Goal: Task Accomplishment & Management: Manage account settings

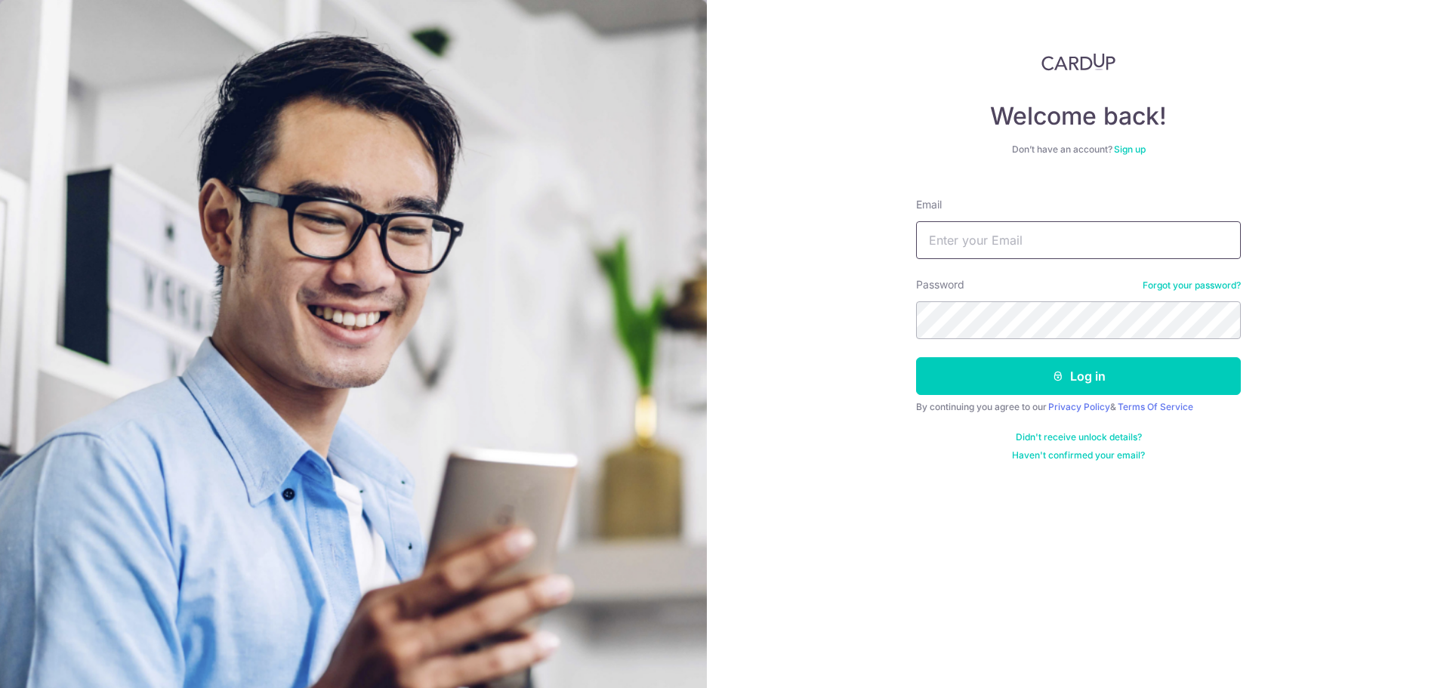
click at [993, 239] on input "Email" at bounding box center [1078, 240] width 325 height 38
click at [1048, 236] on input "[EMAIL_ADDRESS][DOMAIN_NAME]" at bounding box center [1078, 240] width 325 height 38
click at [1219, 239] on keeper-lock "Open Keeper Popup" at bounding box center [1220, 240] width 18 height 18
click at [1066, 224] on input "[EMAIL_ADDRESS][DOMAIN_NAME]" at bounding box center [1078, 240] width 325 height 38
drag, startPoint x: 976, startPoint y: 243, endPoint x: 805, endPoint y: 234, distance: 171.0
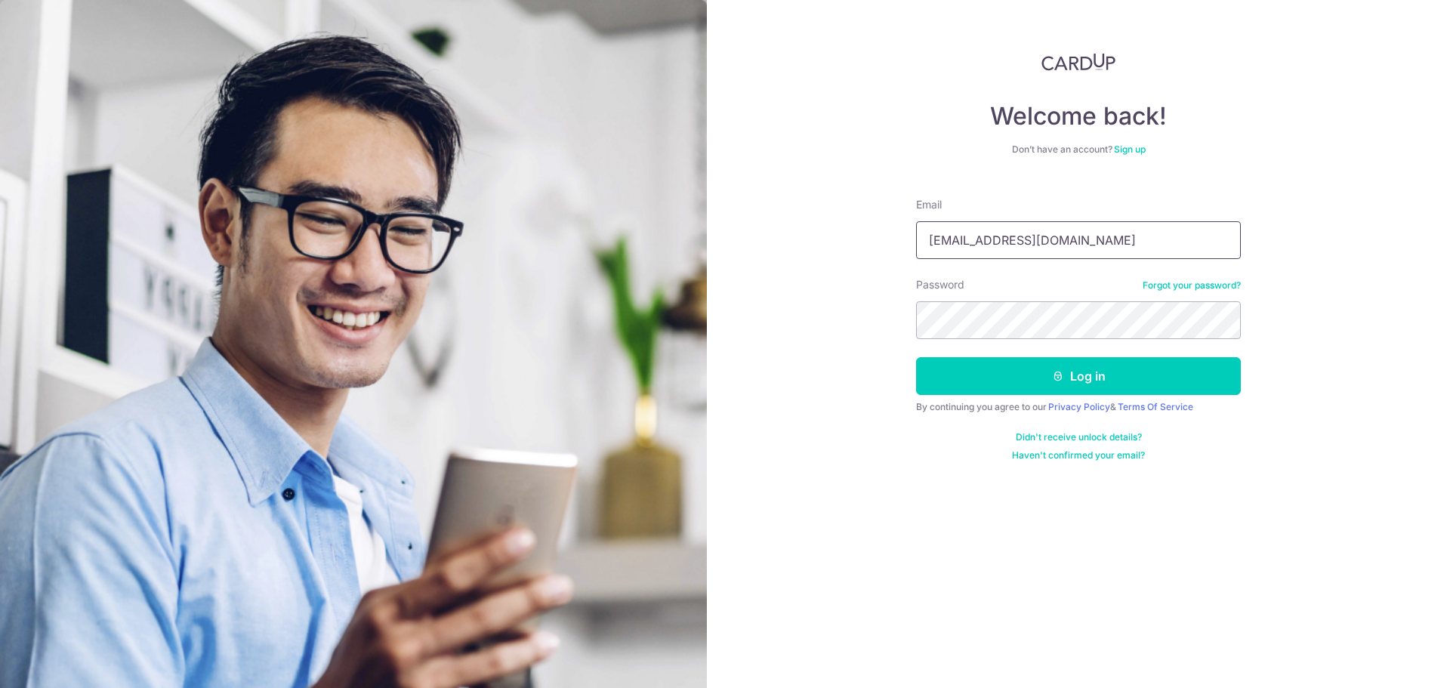
click at [820, 245] on div "Welcome back! Don’t have an account? Sign up Email [EMAIL_ADDRESS][DOMAIN_NAME]…" at bounding box center [1078, 344] width 743 height 688
type input "[EMAIL_ADDRESS][DOMAIN_NAME]"
click at [1051, 380] on button "Log in" at bounding box center [1078, 376] width 325 height 38
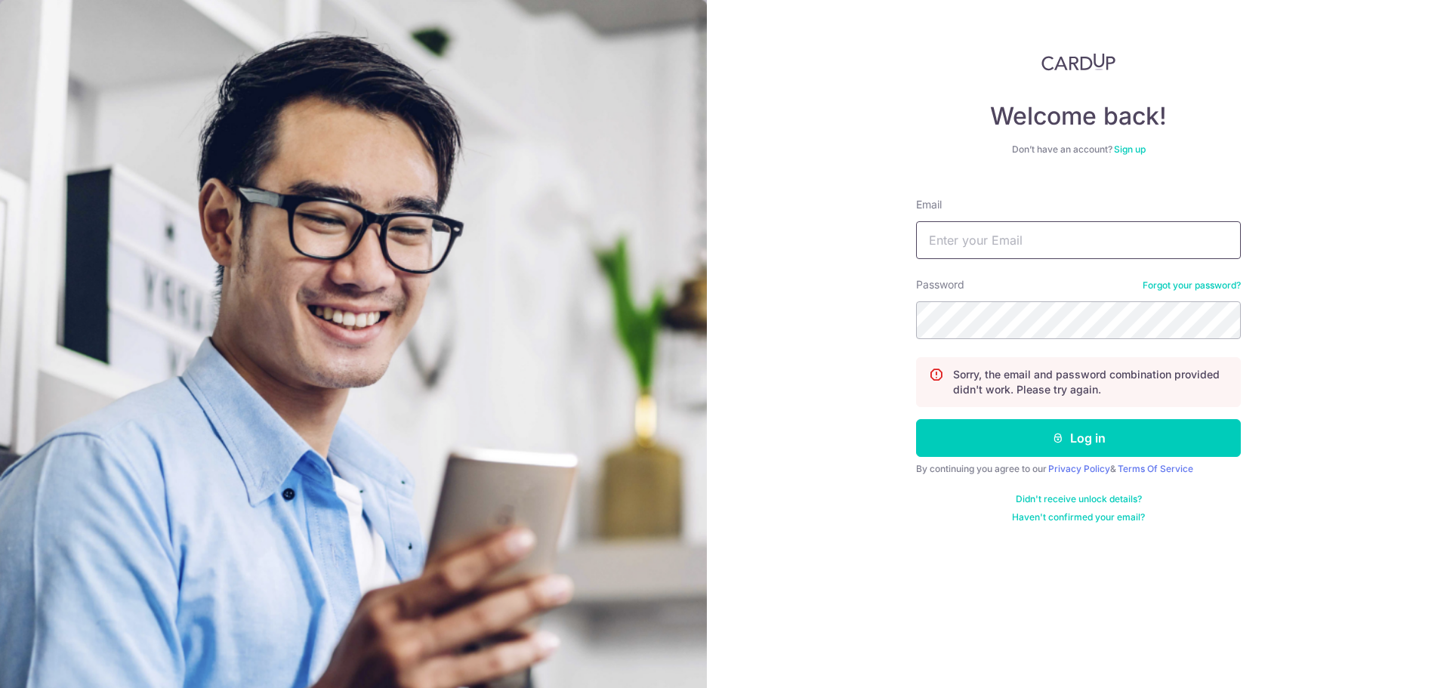
click at [987, 232] on input "Email" at bounding box center [1078, 240] width 325 height 38
type input "[EMAIL_ADDRESS][DOMAIN_NAME]"
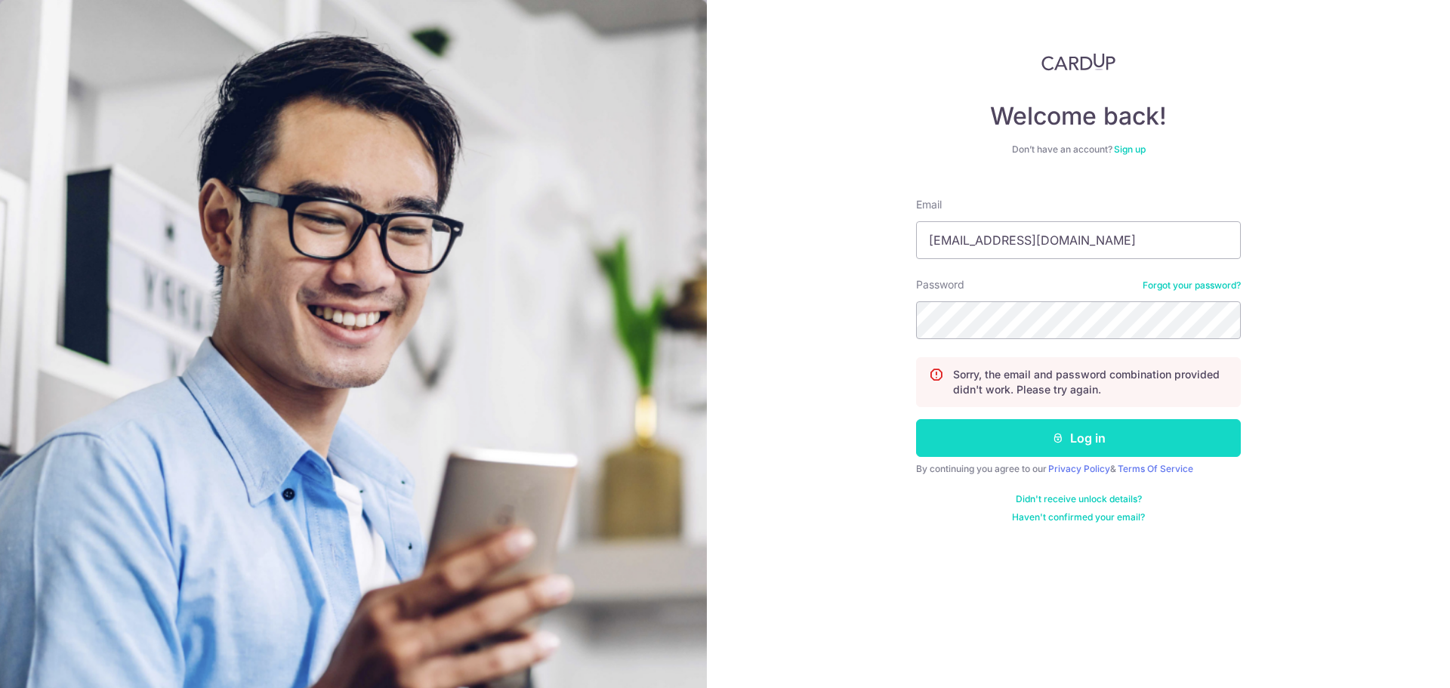
click at [1064, 440] on button "Log in" at bounding box center [1078, 438] width 325 height 38
